Goal: Information Seeking & Learning: Learn about a topic

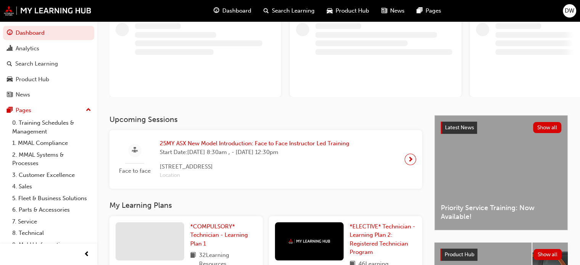
scroll to position [114, 0]
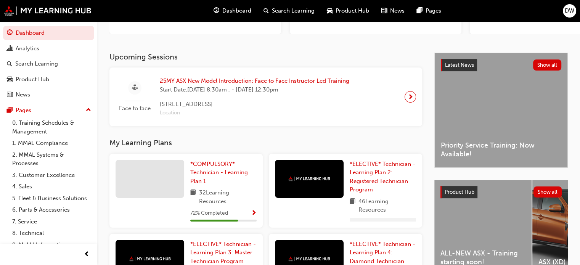
click at [508, 146] on span "Priority Service Training: Now Available!" at bounding box center [501, 149] width 120 height 17
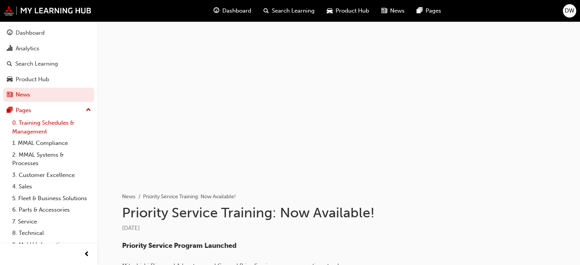
click at [66, 131] on link "0. Training Schedules & Management" at bounding box center [51, 127] width 85 height 20
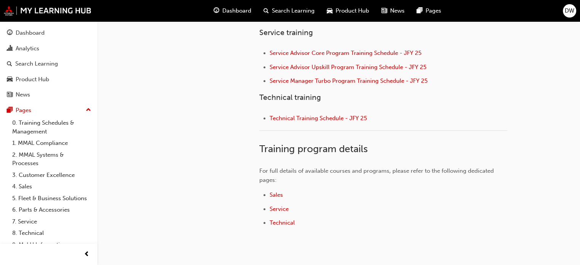
scroll to position [381, 0]
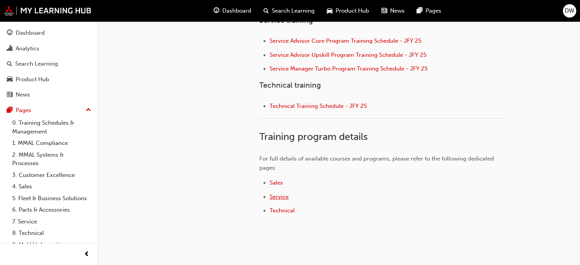
click at [274, 198] on span "Service" at bounding box center [278, 196] width 19 height 7
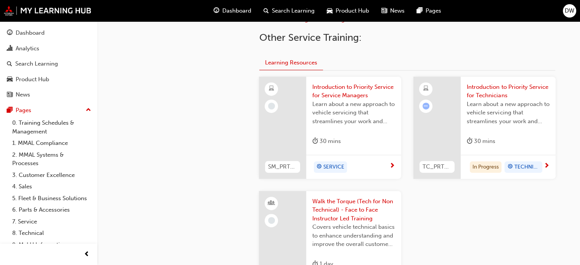
scroll to position [305, 0]
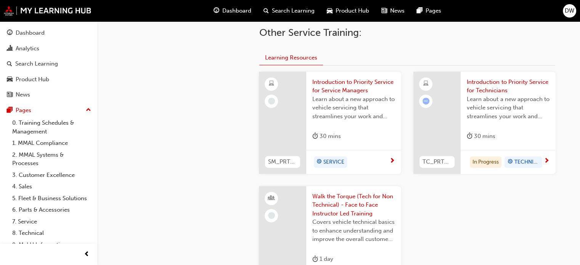
click at [489, 90] on span "Introduction to Priority Service for Technicians" at bounding box center [508, 86] width 83 height 17
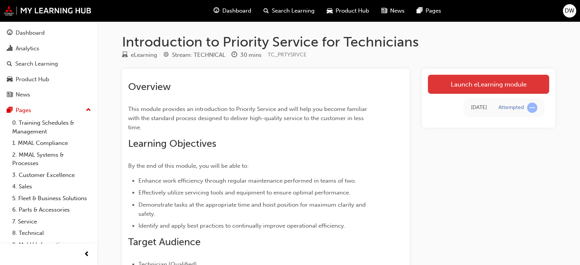
click at [470, 84] on link "Launch eLearning module" at bounding box center [488, 84] width 121 height 19
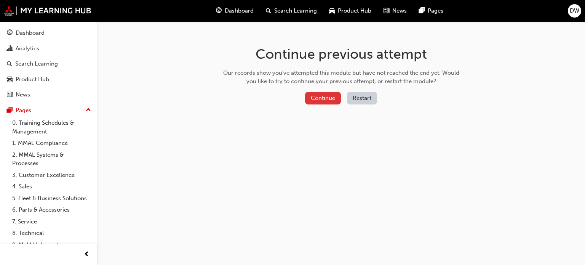
click at [337, 96] on button "Continue" at bounding box center [323, 98] width 36 height 13
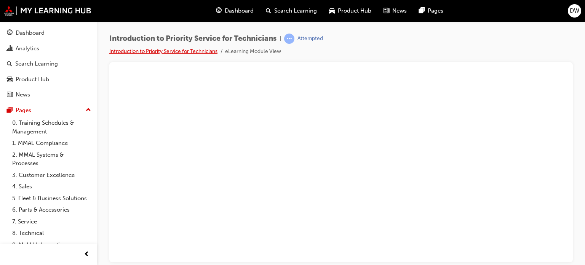
click at [146, 52] on link "Introduction to Priority Service for Technicians" at bounding box center [163, 51] width 108 height 6
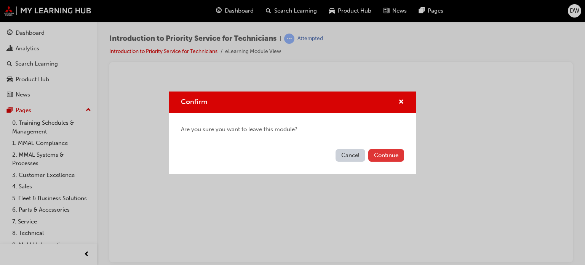
click at [387, 154] on button "Continue" at bounding box center [387, 155] width 36 height 13
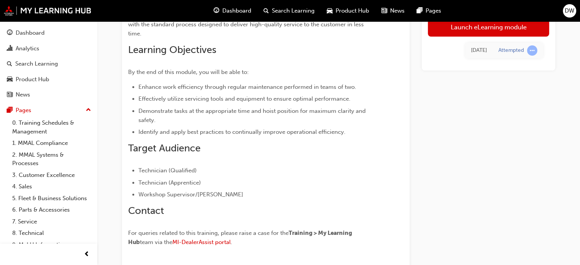
scroll to position [37, 0]
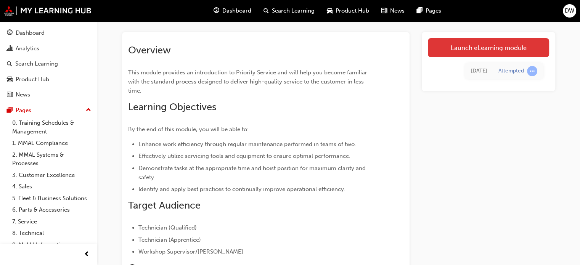
click at [445, 53] on link "Launch eLearning module" at bounding box center [488, 47] width 121 height 19
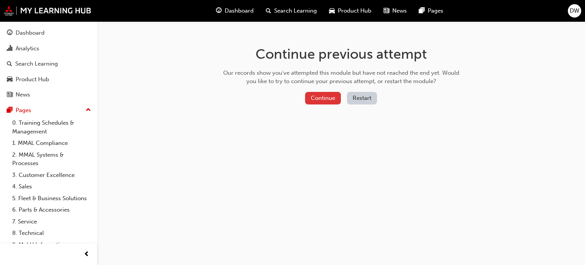
click at [324, 98] on button "Continue" at bounding box center [323, 98] width 36 height 13
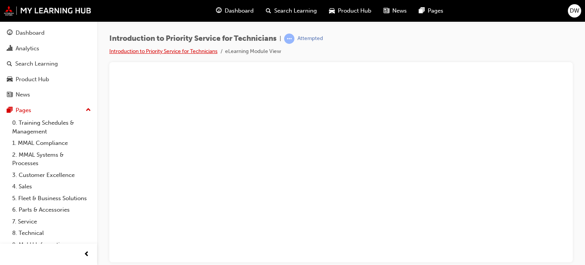
click at [192, 48] on link "Introduction to Priority Service for Technicians" at bounding box center [163, 51] width 108 height 6
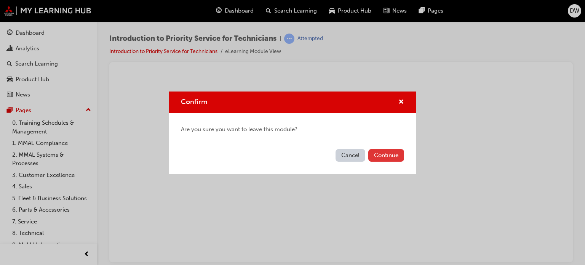
click at [384, 154] on button "Continue" at bounding box center [387, 155] width 36 height 13
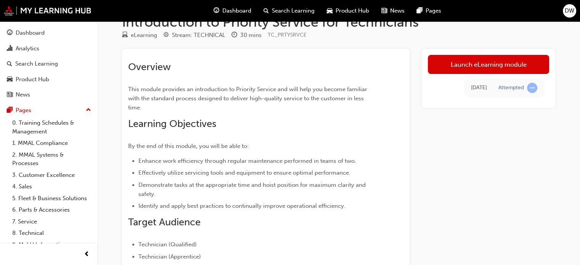
scroll to position [38, 0]
